Goal: Find specific page/section: Find specific page/section

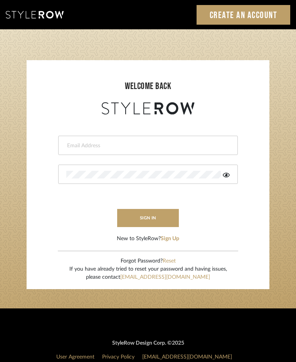
type input "[EMAIL_ADDRESS][DOMAIN_NAME]"
click at [167, 214] on button "sign in" at bounding box center [148, 218] width 62 height 18
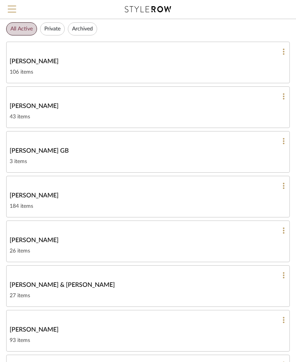
scroll to position [46, 0]
click at [172, 287] on div "Mauermann, Fred & Jessica" at bounding box center [148, 284] width 277 height 9
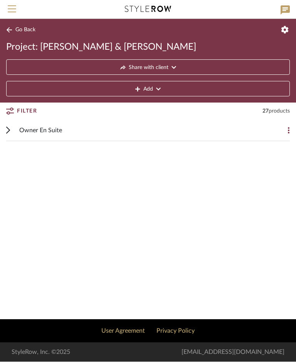
click at [265, 129] on div "Owner En Suite" at bounding box center [142, 130] width 246 height 21
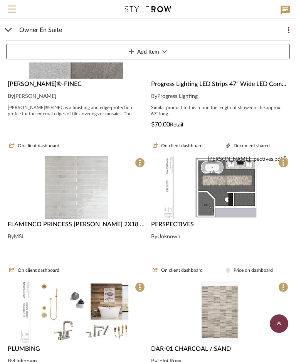
scroll to position [449, 0]
click at [0, 0] on img at bounding box center [0, 0] width 0 height 0
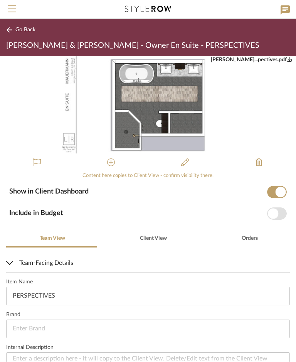
click at [192, 135] on img "0" at bounding box center [148, 105] width 173 height 97
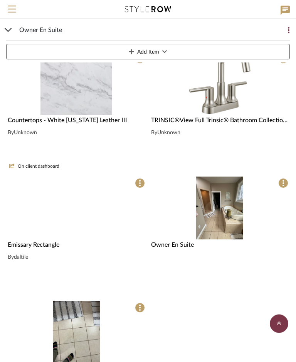
scroll to position [1565, 0]
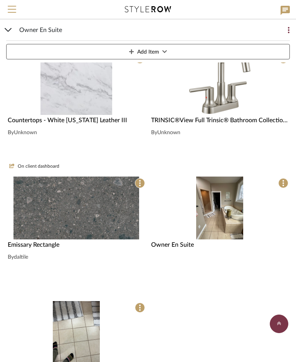
click at [0, 0] on img at bounding box center [0, 0] width 0 height 0
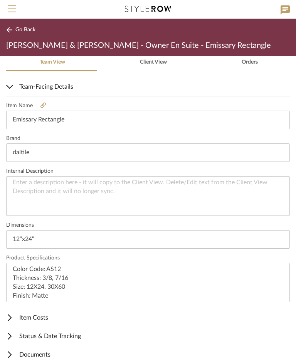
scroll to position [157, 0]
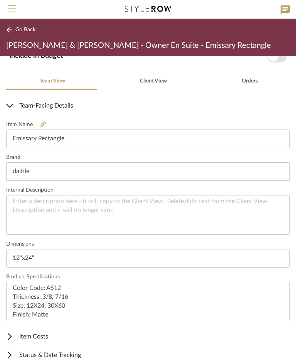
click at [49, 125] on link at bounding box center [43, 125] width 21 height 7
